Goal: Task Accomplishment & Management: Manage account settings

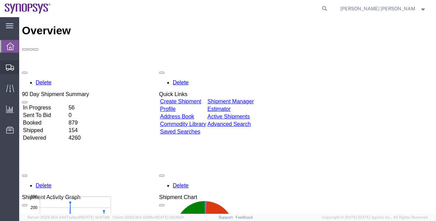
click at [0, 0] on span "Shipment Manager" at bounding box center [0, 0] width 0 height 0
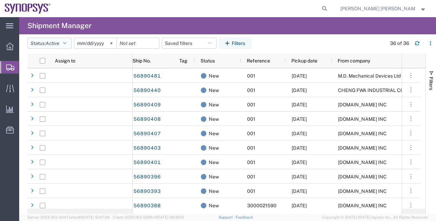
click at [61, 43] on button "Status: Active" at bounding box center [49, 43] width 44 height 11
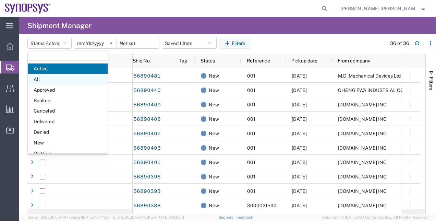
click at [60, 79] on span "All" at bounding box center [68, 79] width 80 height 11
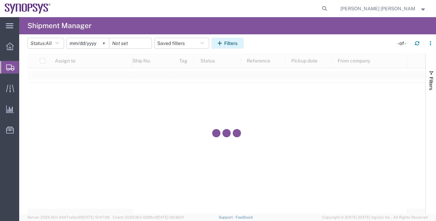
click at [237, 38] on button "Filters" at bounding box center [227, 43] width 32 height 11
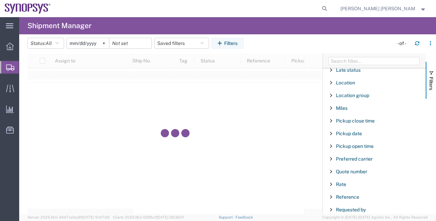
scroll to position [466, 0]
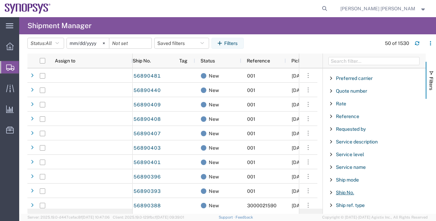
click at [343, 189] on span "Ship No." at bounding box center [345, 191] width 18 height 5
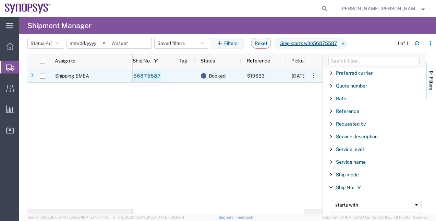
type input "56875587"
click at [148, 78] on link "56875587" at bounding box center [147, 76] width 28 height 11
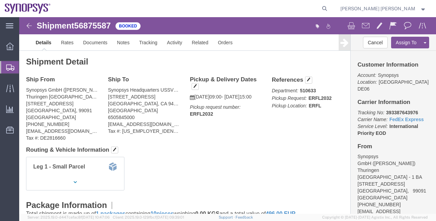
click div "Pickup & Delivery Dates [DATE] 09:00 - [DATE] 15:00 Pickup request number: ERFL…"
click at [0, 0] on span "Shipment Manager" at bounding box center [0, 0] width 0 height 0
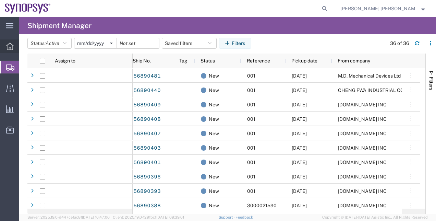
click at [11, 42] on icon at bounding box center [10, 46] width 8 height 8
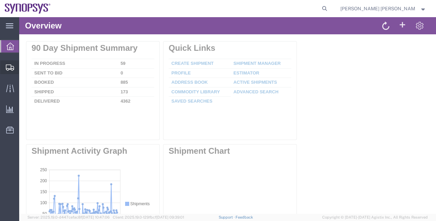
click at [11, 68] on icon at bounding box center [10, 67] width 8 height 6
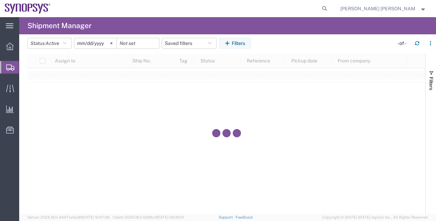
click at [0, 0] on span "Shipment Manager" at bounding box center [0, 0] width 0 height 0
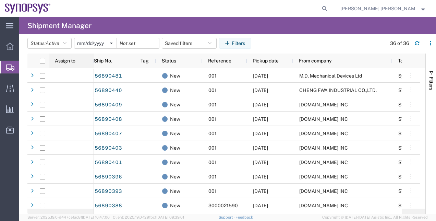
drag, startPoint x: 132, startPoint y: 60, endPoint x: 91, endPoint y: 59, distance: 40.8
click at [92, 59] on div at bounding box center [93, 60] width 3 height 14
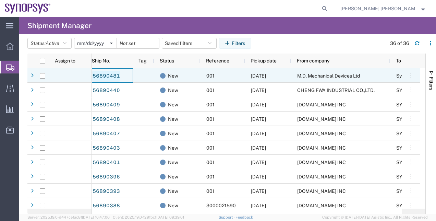
click at [111, 76] on link "56890481" at bounding box center [106, 76] width 28 height 11
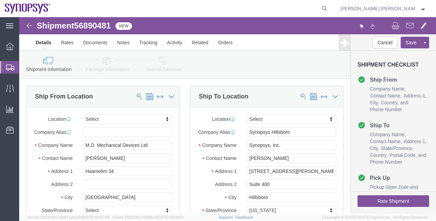
select select
click div "Ship From Location Location My Profile Location [GEOGRAPHIC_DATA] DE04 Agrate B…"
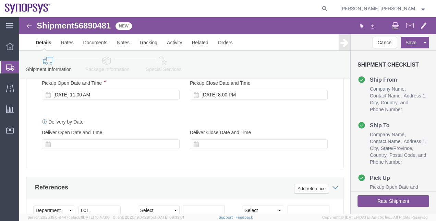
scroll to position [288, 0]
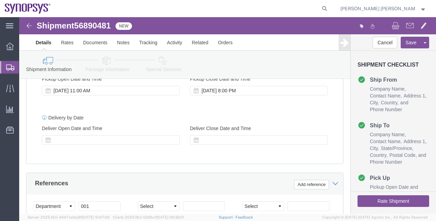
click link "Package Information"
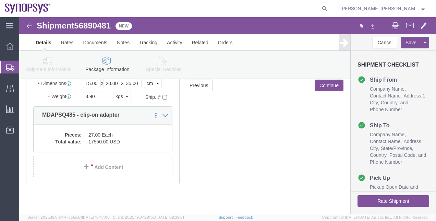
scroll to position [90, 0]
click div "Previous Continue"
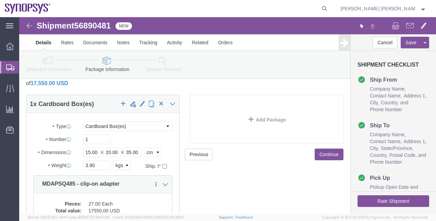
scroll to position [21, 0]
click button "Rate Shipment"
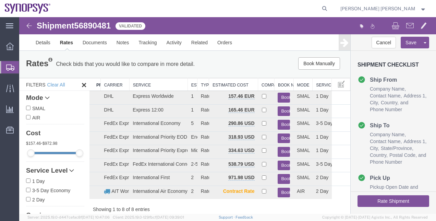
scroll to position [12, 0]
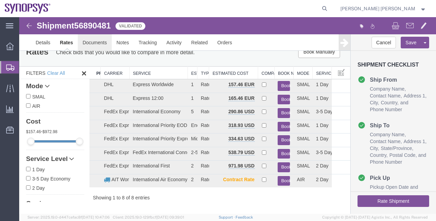
click at [103, 41] on link "Documents" at bounding box center [95, 42] width 34 height 16
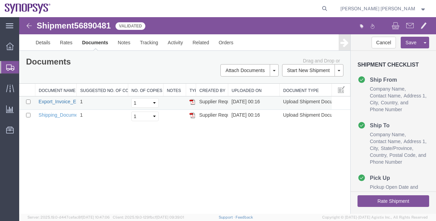
click at [61, 101] on link "Export_Invoice_EI25800560_.pdf" at bounding box center [74, 101] width 71 height 5
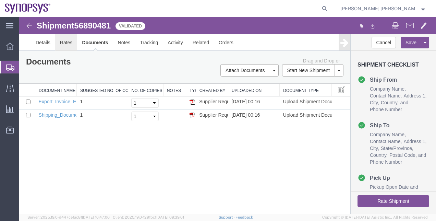
click at [65, 44] on link "Rates" at bounding box center [66, 42] width 22 height 16
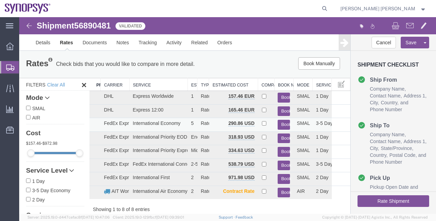
click at [280, 123] on button "Book" at bounding box center [283, 125] width 12 height 10
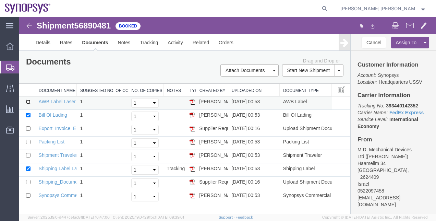
click at [28, 99] on input "checkbox" at bounding box center [28, 101] width 4 height 4
checkbox input "true"
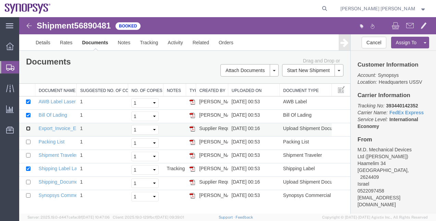
click at [27, 127] on input "checkbox" at bounding box center [28, 128] width 4 height 4
checkbox input "true"
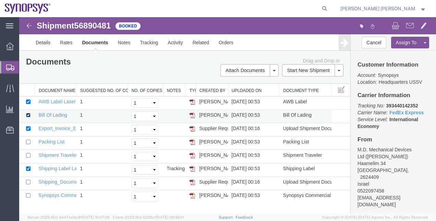
click at [27, 113] on input "checkbox" at bounding box center [28, 115] width 4 height 4
checkbox input "false"
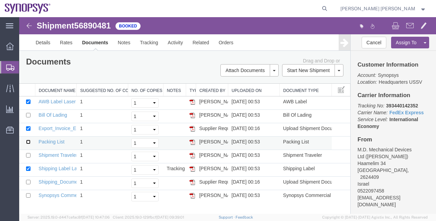
click at [26, 140] on input "checkbox" at bounding box center [28, 141] width 4 height 4
checkbox input "true"
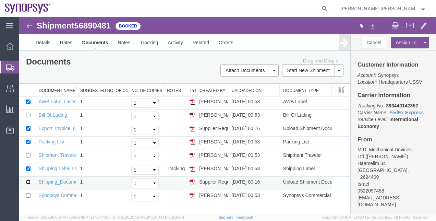
click at [29, 182] on input "checkbox" at bounding box center [28, 182] width 4 height 4
checkbox input "true"
click at [29, 194] on input "checkbox" at bounding box center [28, 195] width 4 height 4
checkbox input "true"
drag, startPoint x: 384, startPoint y: 199, endPoint x: 354, endPoint y: 191, distance: 31.1
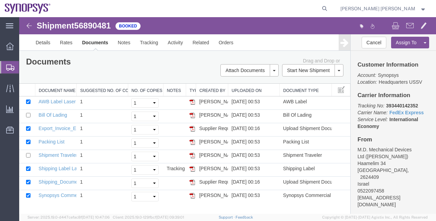
click at [354, 191] on div "Customer Information Account: Synopsys Location: Headquarters USSV Carrier Info…" at bounding box center [392, 132] width 85 height 163
copy address "[EMAIL_ADDRESS][DOMAIN_NAME]"
click at [262, 90] on link "Email Documents" at bounding box center [249, 92] width 60 height 10
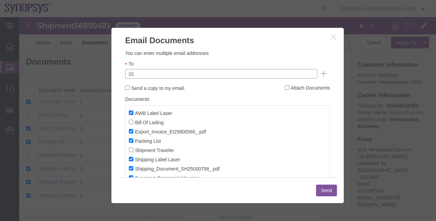
paste input "[EMAIL_ADDRESS][DOMAIN_NAME]"
click at [175, 72] on body "Shipment 56890481 8 of 8 Booked Details Rates Documents Notes Tracking Activity…" at bounding box center [227, 103] width 417 height 173
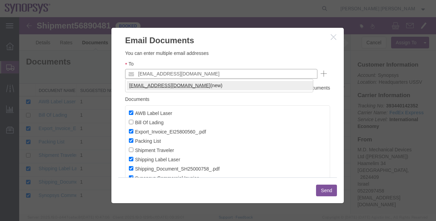
type input "[EMAIL_ADDRESS][DOMAIN_NAME]"
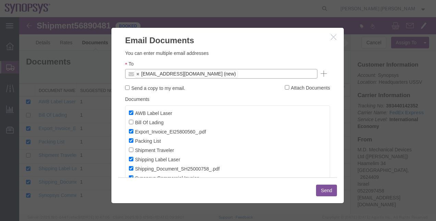
click at [329, 194] on button "Send" at bounding box center [326, 190] width 21 height 12
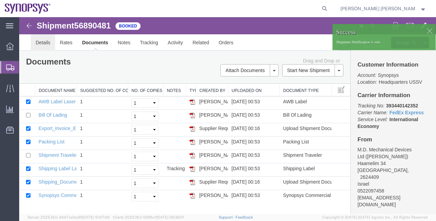
click at [39, 41] on link "Details" at bounding box center [43, 42] width 24 height 16
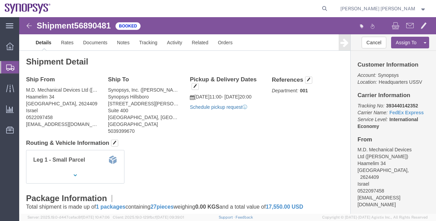
click link "Schedule pickup request"
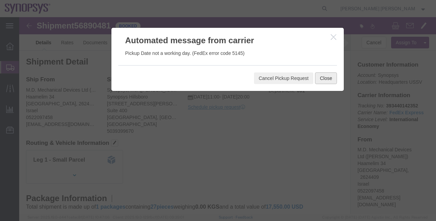
click button "Close"
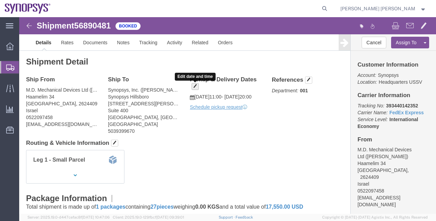
click span "button"
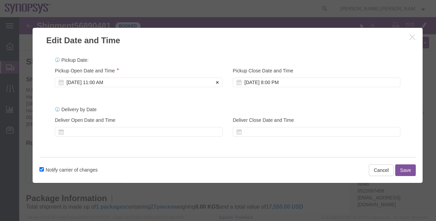
click div "[DATE] 11:00 AM"
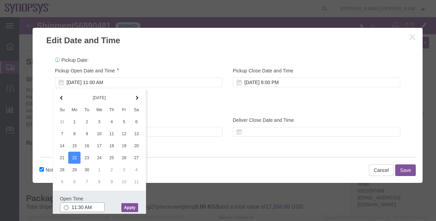
type input "11:30 AM"
click button "Apply"
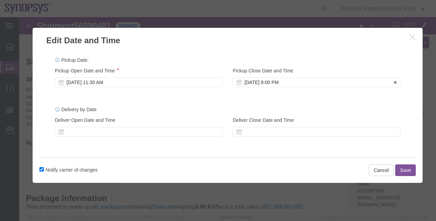
click div "[DATE] 8:00 PM"
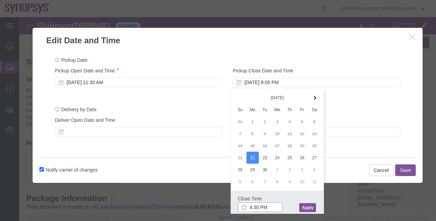
type input "4:30 PM"
click button "Apply"
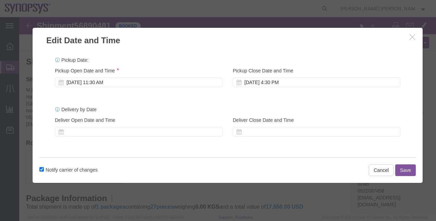
click button "Save"
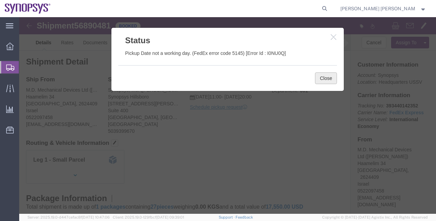
click button "Close"
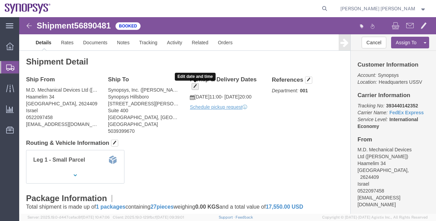
click button "button"
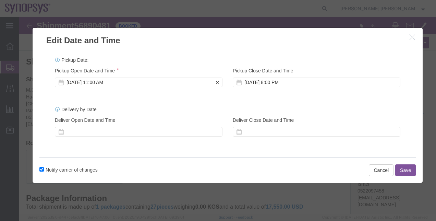
click div "[DATE] 11:00 AM"
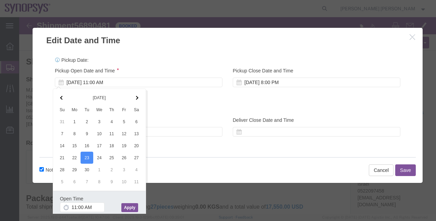
click button "Apply"
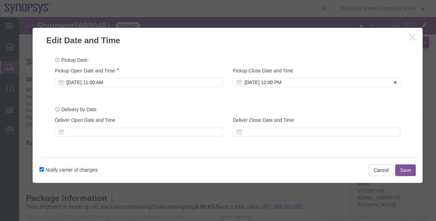
click div "[DATE] 12:00 PM"
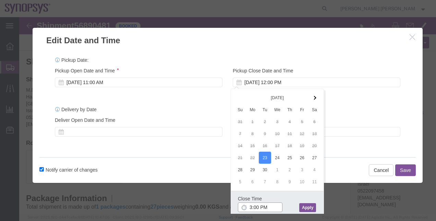
type input "3:00 PM"
click button "Apply"
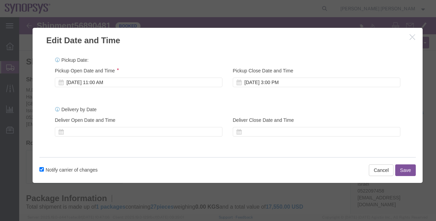
click button "Save"
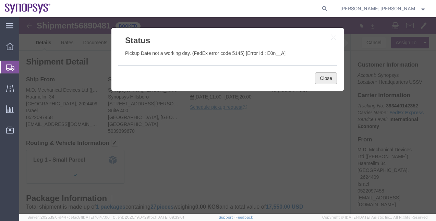
click button "Close"
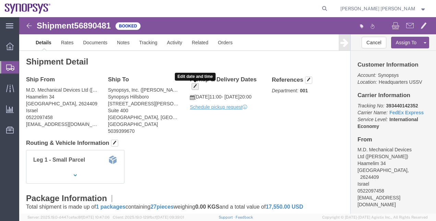
click span "button"
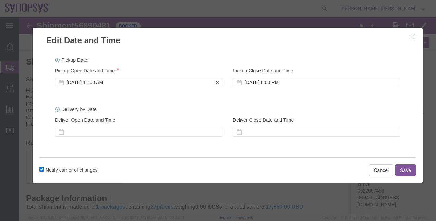
click div "[DATE] 11:00 AM"
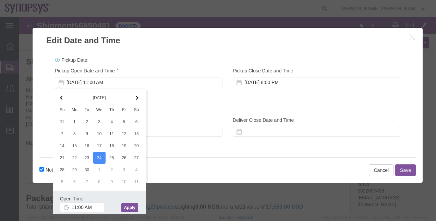
click button "Apply"
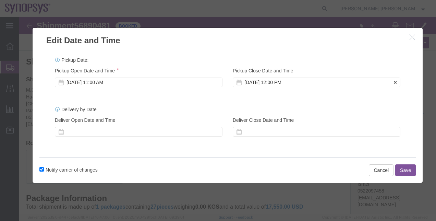
click div "Pickup Close Date Pickup Close Time Pickup Close Date and Time [DATE] 12:00 PM"
click div "[DATE] 12:00 PM"
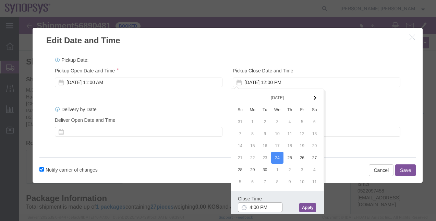
type input "4:00 PM"
click button "Apply"
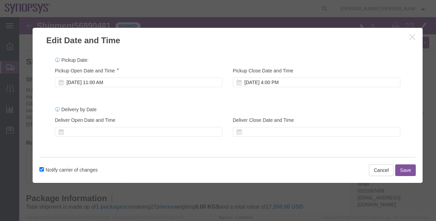
click button "Save"
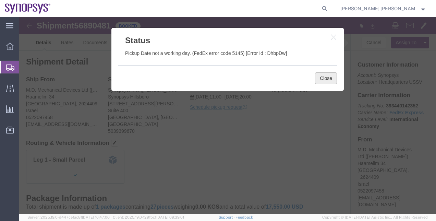
click button "Close"
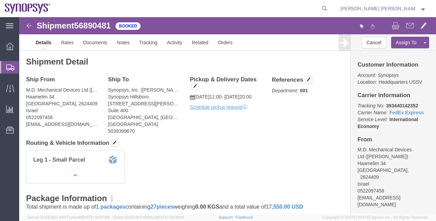
click h4 "Routing & Vehicle Information"
click span "button"
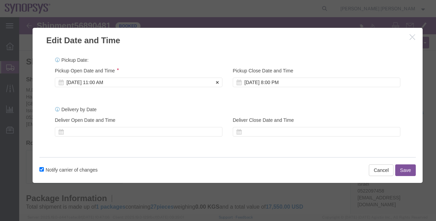
click div "[DATE] 11:00 AM"
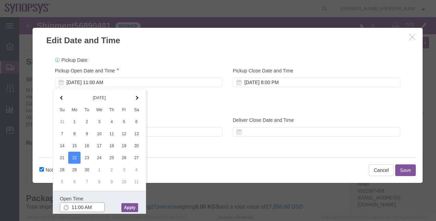
click input "11:00 AM"
type input "11:40 AM"
click div "Pickup Close Date Pickup Close Time Pickup Close Date and Time [DATE] 8:00 PM"
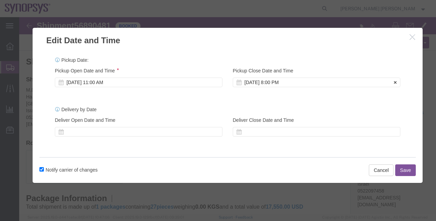
click div "[DATE] 8:00 PM"
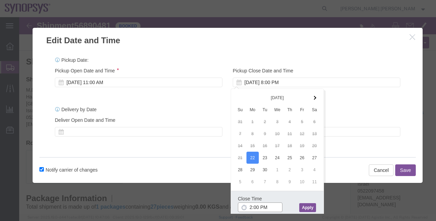
type input "2:00 PM"
click div "Close Time 2:00 PM [DATE] 8:00 PM - [DATE] 8:00 PM Cancel Apply"
click button "Apply"
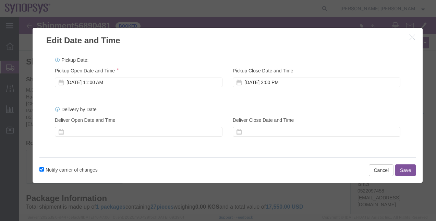
click button "Save"
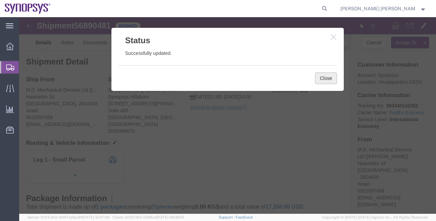
click button "Close"
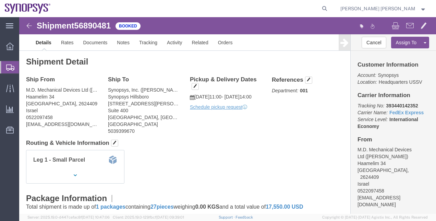
click p "Schedule pickup request"
click link "Schedule pickup request"
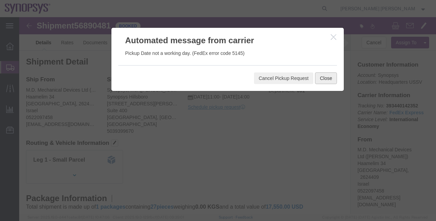
click button "Close"
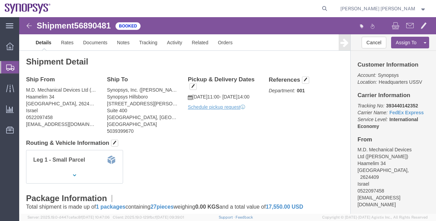
click div "Leg 1 - Small Parcel"
click span "56890481"
click div "Shipment Detail Ship From M.D. Mechanical Devices Ltd ([PERSON_NAME]) Haamelim …"
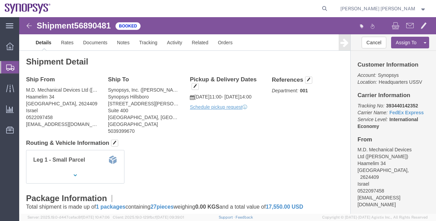
click span "56890481"
copy span "56890481"
click at [0, 0] on span "Shipment Manager" at bounding box center [0, 0] width 0 height 0
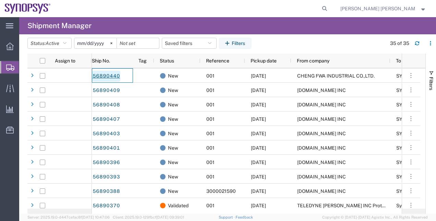
click at [114, 71] on link "56890440" at bounding box center [106, 76] width 28 height 11
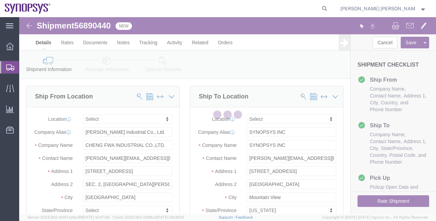
select select
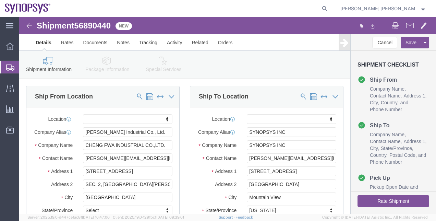
click div "Ship To Location Location My Profile Location [GEOGRAPHIC_DATA] DE04 Agrate Bri…"
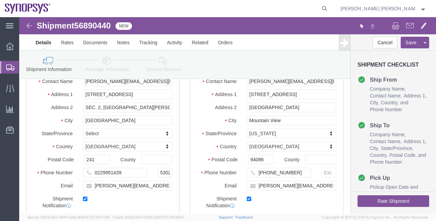
scroll to position [82, 0]
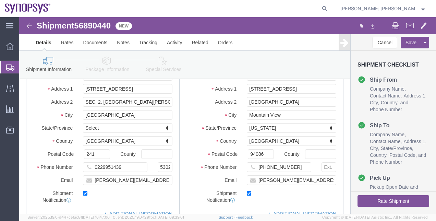
click at [0, 0] on span "Shipment Manager" at bounding box center [0, 0] width 0 height 0
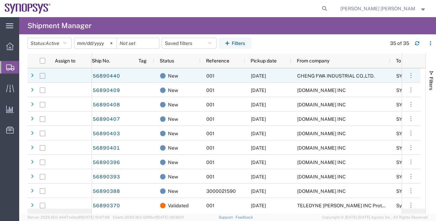
click at [45, 77] on input "Press Space to toggle row selection (unchecked)" at bounding box center [42, 75] width 5 height 5
checkbox input "true"
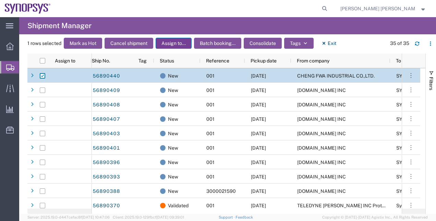
click at [171, 40] on button "Assign to..." at bounding box center [174, 43] width 36 height 11
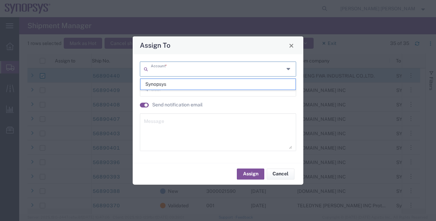
click at [256, 66] on input "text" at bounding box center [217, 68] width 133 height 12
click at [229, 84] on span "Synopsys" at bounding box center [217, 84] width 155 height 11
type input "Synopsys"
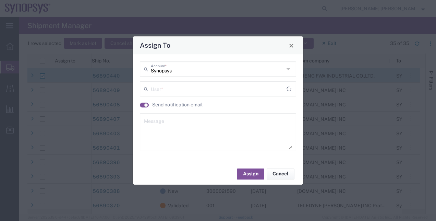
click at [211, 87] on input "text" at bounding box center [219, 88] width 136 height 12
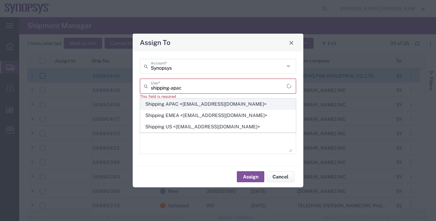
click at [200, 101] on span "Shipping APAC <[EMAIL_ADDRESS][DOMAIN_NAME]>" at bounding box center [217, 104] width 155 height 11
type input "Shipping APAC <[EMAIL_ADDRESS][DOMAIN_NAME]>"
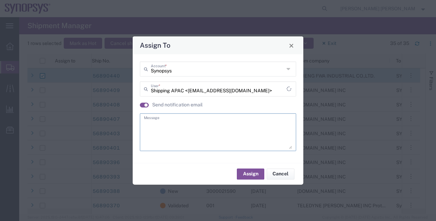
click at [233, 142] on textarea at bounding box center [218, 132] width 148 height 34
type textarea "."
click at [248, 176] on button "Assign" at bounding box center [250, 173] width 27 height 11
